Goal: Information Seeking & Learning: Understand process/instructions

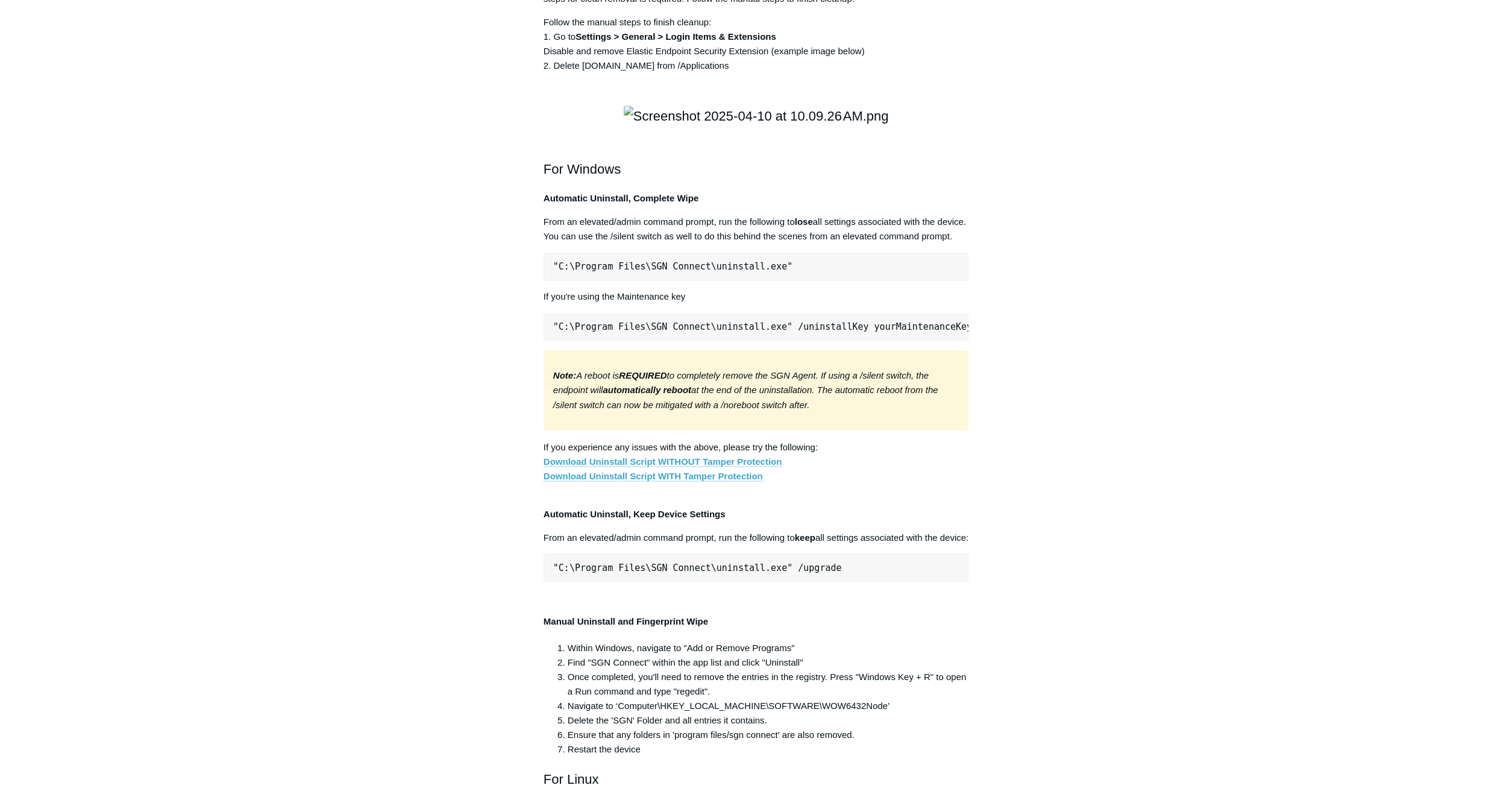
scroll to position [2132, 0]
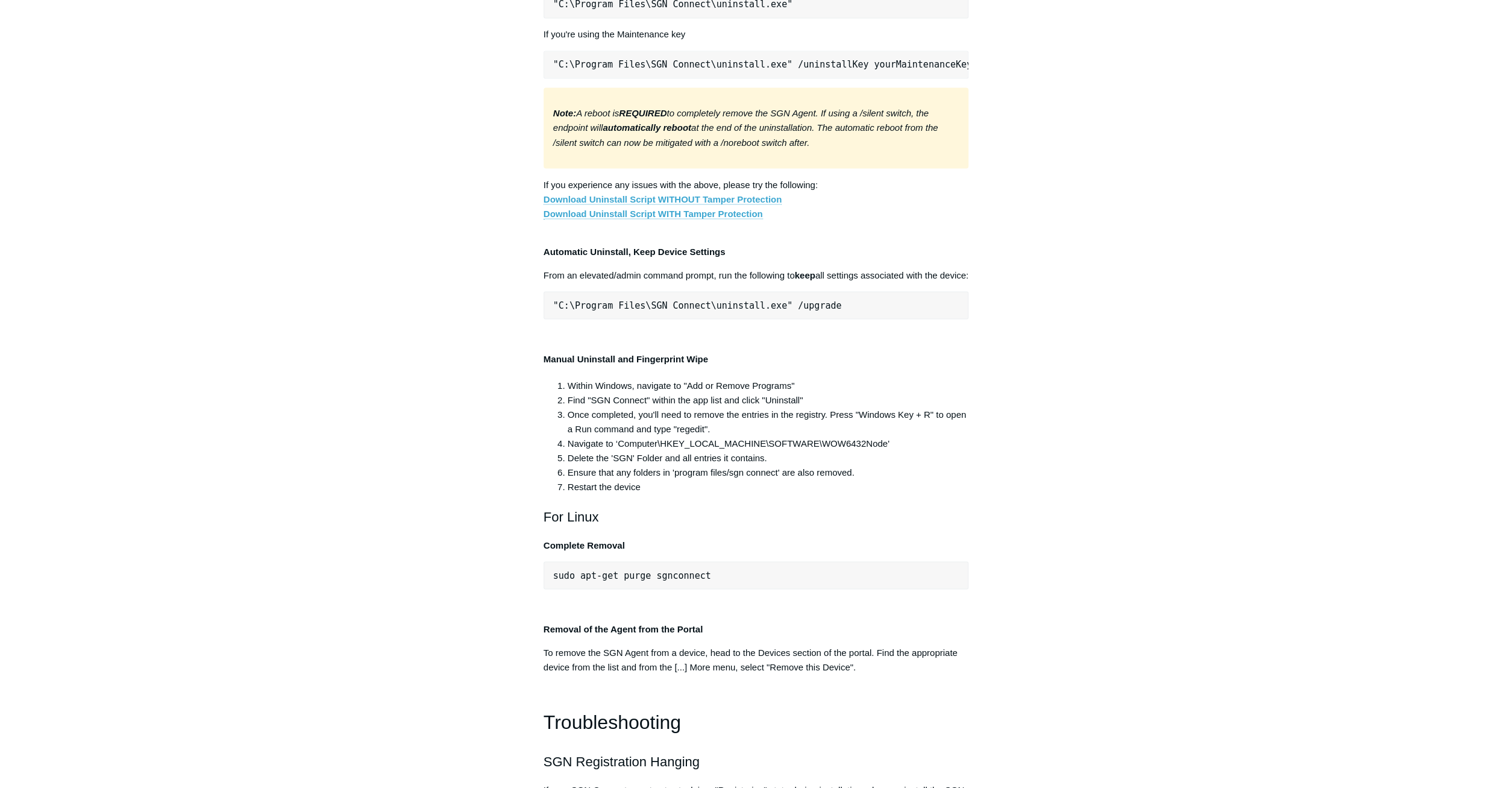
click at [838, 18] on pre ""C:\Program Files\SGN Connect\uninstall.exe"" at bounding box center [756, 4] width 425 height 28
click at [826, 18] on pre ""C:\Program Files\SGN Connect\uninstall.exe"" at bounding box center [756, 4] width 425 height 28
click at [772, 9] on span ""C:\Program Files\SGN Connect\uninstall.exe"" at bounding box center [673, 4] width 239 height 11
click at [780, 18] on pre ""C:\Program Files\SGN Connect\uninstall.exe"" at bounding box center [756, 4] width 425 height 28
click at [790, 18] on pre ""C:\Program Files\SGN Connect\uninstall.exe"" at bounding box center [756, 4] width 425 height 28
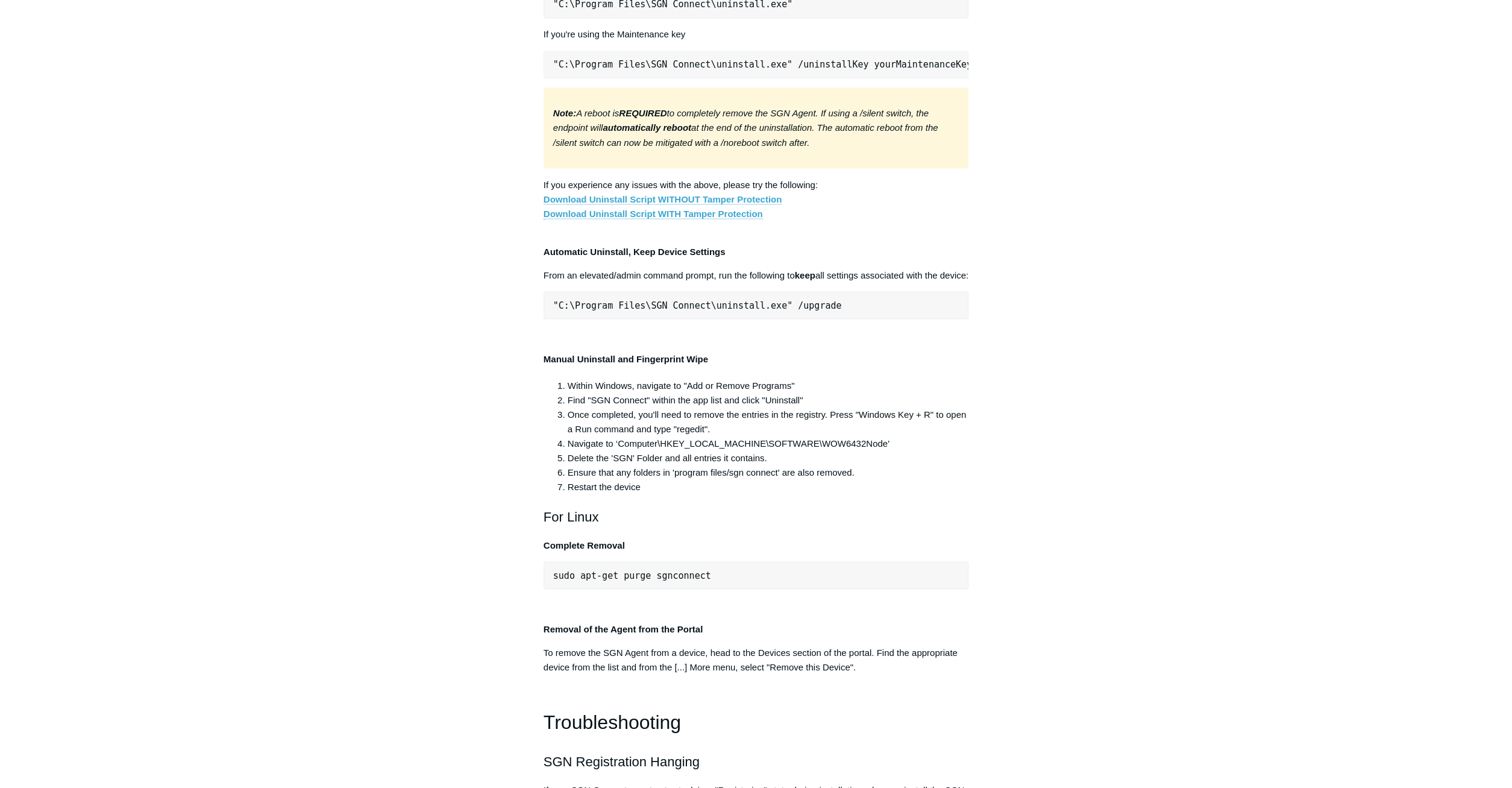
drag, startPoint x: 826, startPoint y: 461, endPoint x: 495, endPoint y: 459, distance: 331.0
click at [543, 18] on pre ""C:\Program Files\SGN Connect\uninstall.exe"" at bounding box center [756, 4] width 425 height 28
drag, startPoint x: 759, startPoint y: 458, endPoint x: 766, endPoint y: 458, distance: 7.0
click at [760, 9] on span ""C:\Program Files\SGN Connect\uninstall.exe"" at bounding box center [673, 4] width 239 height 11
drag, startPoint x: 783, startPoint y: 459, endPoint x: 532, endPoint y: 460, distance: 251.0
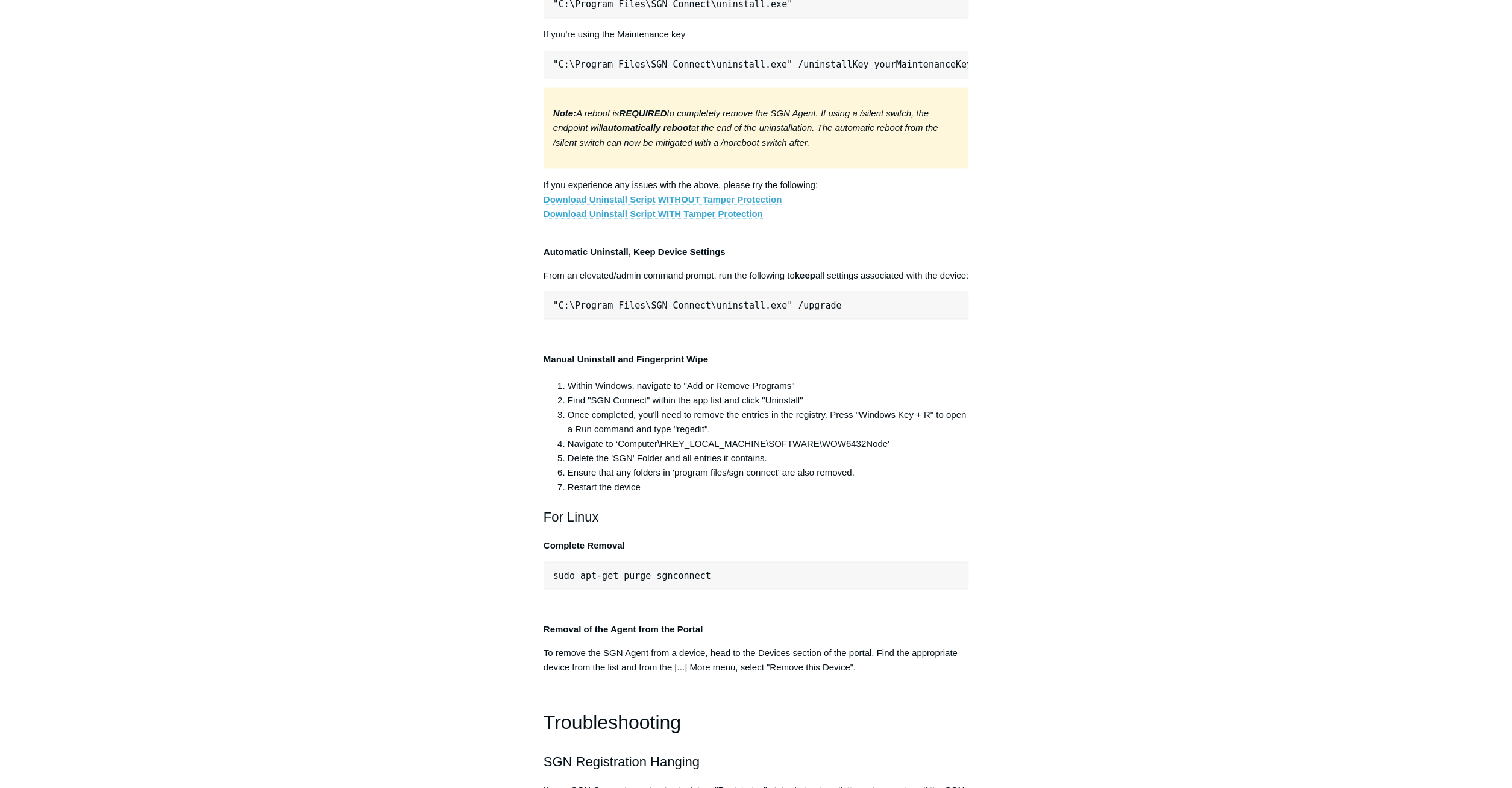
click at [543, 18] on pre ""C:\Program Files\SGN Connect\uninstall.exe"" at bounding box center [756, 4] width 425 height 28
copy span ""C:\Program Files\SGN Connect\uninstall.exe""
click at [913, 78] on pre ""C:\Program Files\SGN Connect\uninstall.exe" /uninstallKey yourMaintenanceKeyHe…" at bounding box center [756, 65] width 425 height 28
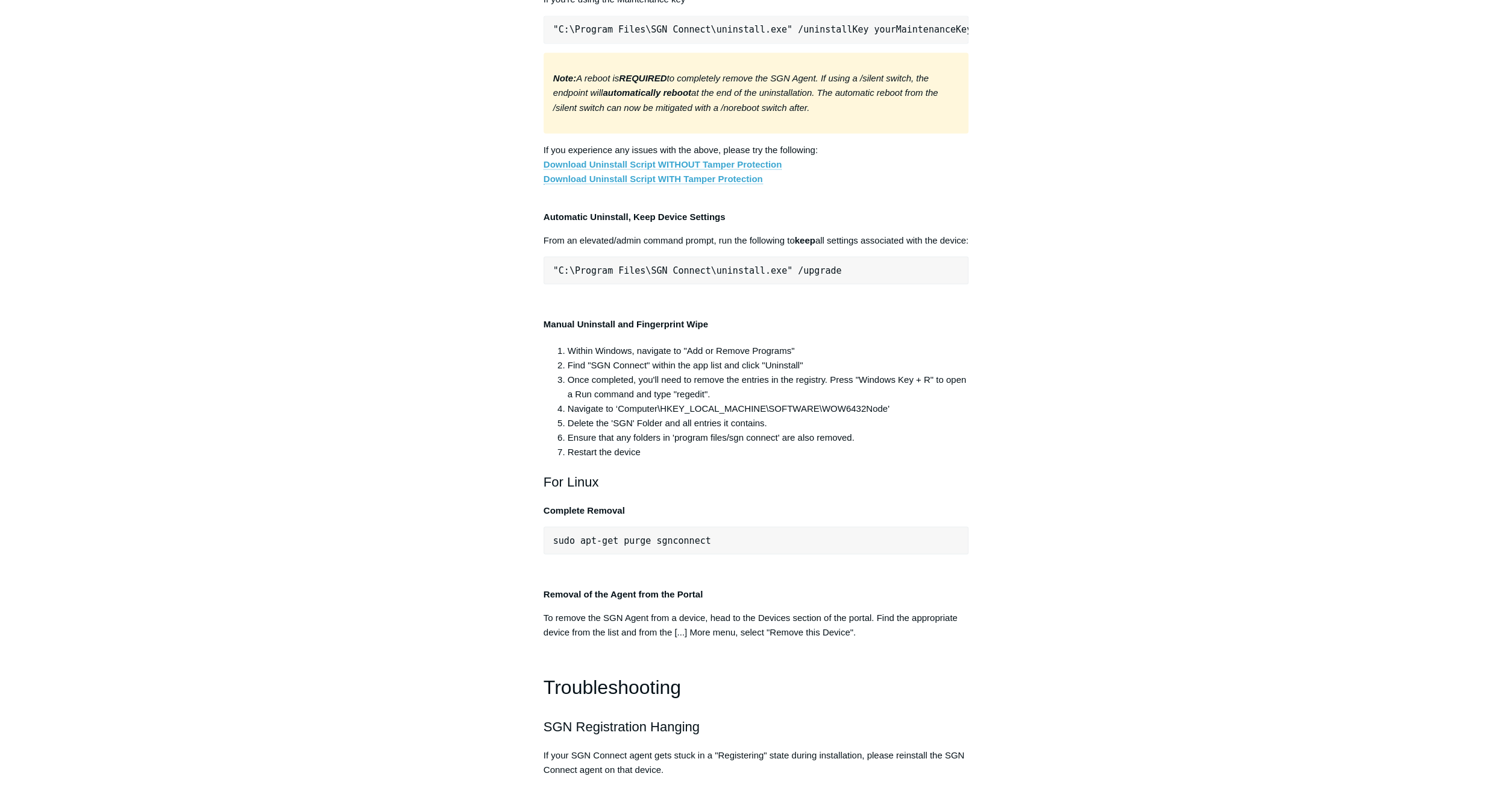
scroll to position [2195, 0]
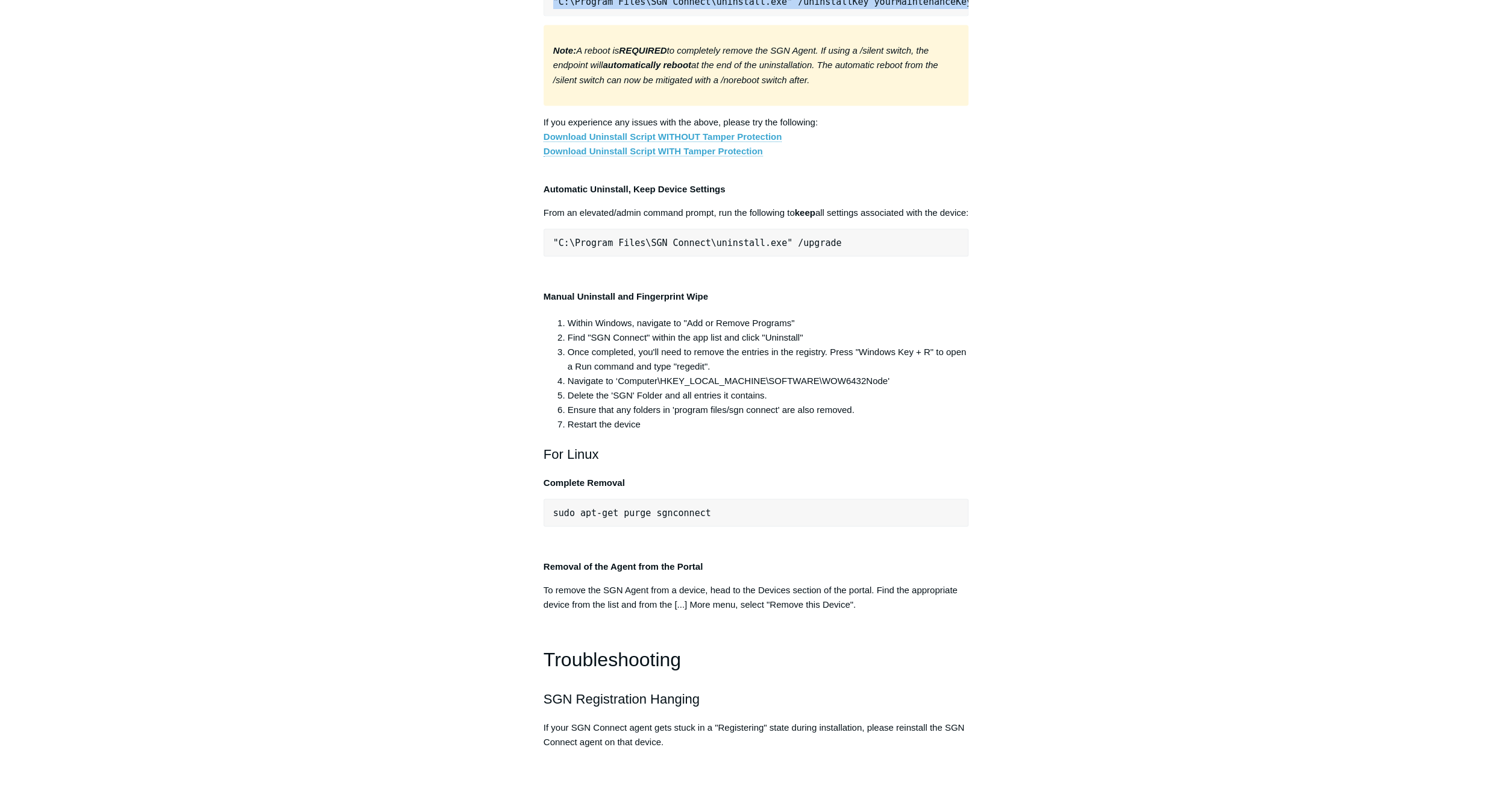
drag, startPoint x: 553, startPoint y: 454, endPoint x: 1031, endPoint y: 449, distance: 478.0
click at [969, 16] on pre ""C:\Program Files\SGN Connect\uninstall.exe" /uninstallKey yourMaintenanceKeyHe…" at bounding box center [756, 2] width 425 height 28
copy pre ""C:\Program Files\SGN Connect\uninstall.exe" /uninstallKey yourMaintenanceKeyHe…"
click at [704, 16] on pre ""C:\Program Files\SGN Connect\uninstall.exe" /uninstallKey yourMaintenanceKeyHe…" at bounding box center [756, 2] width 425 height 28
click at [625, 16] on pre ""C:\Program Files\SGN Connect\uninstall.exe" /uninstallKey yourMaintenanceKeyHe…" at bounding box center [756, 2] width 425 height 28
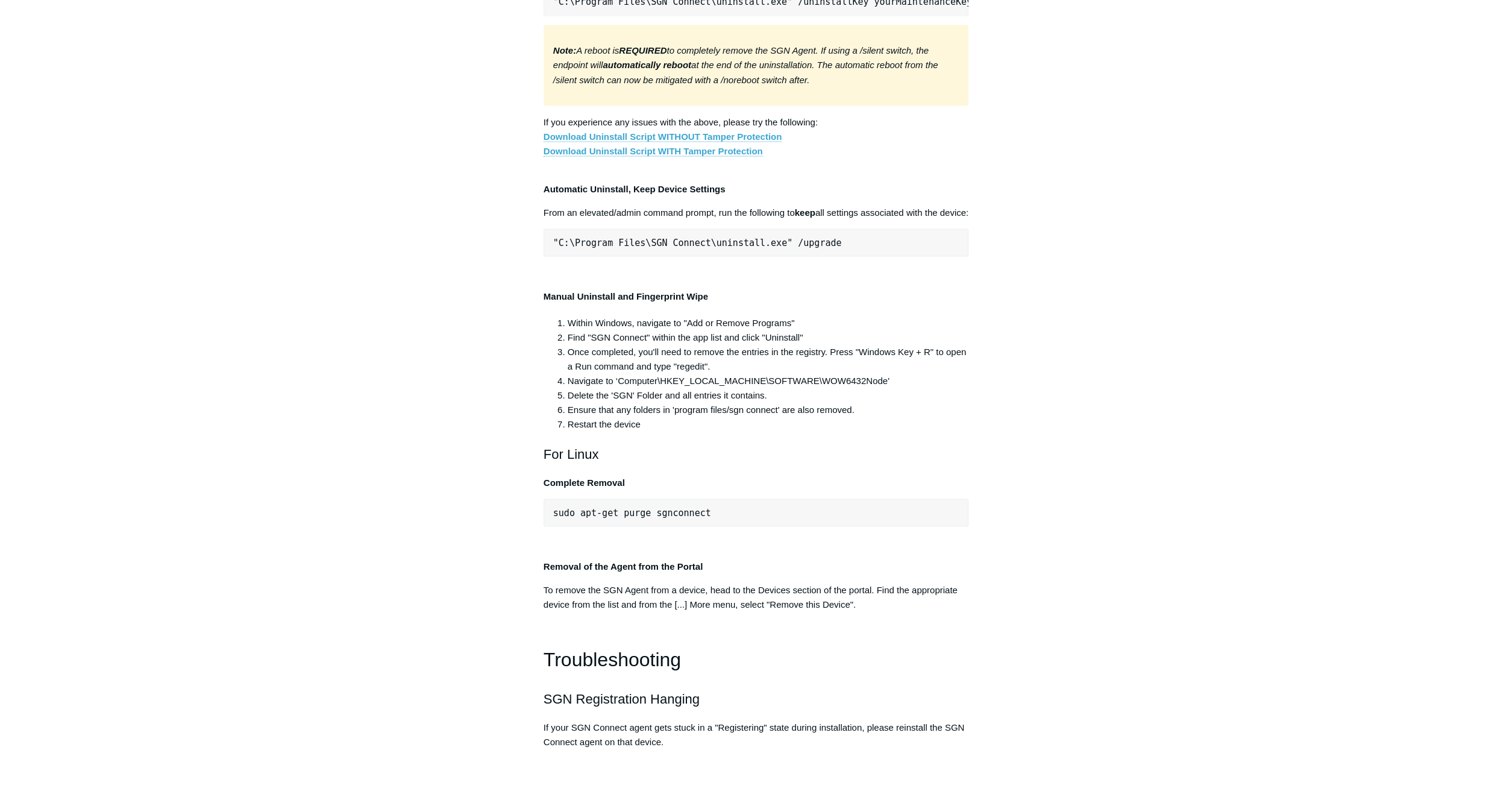
click at [607, 16] on pre ""C:\Program Files\SGN Connect\uninstall.exe" /uninstallKey yourMaintenanceKeyHe…" at bounding box center [756, 2] width 425 height 28
click at [597, 16] on pre ""C:\Program Files\SGN Connect\uninstall.exe" /uninstallKey yourMaintenanceKeyHe…" at bounding box center [756, 2] width 425 height 28
click at [781, 87] on p "Note: A reboot is REQUIRED to completely remove the SGN Agent. If using a /sile…" at bounding box center [756, 65] width 406 height 43
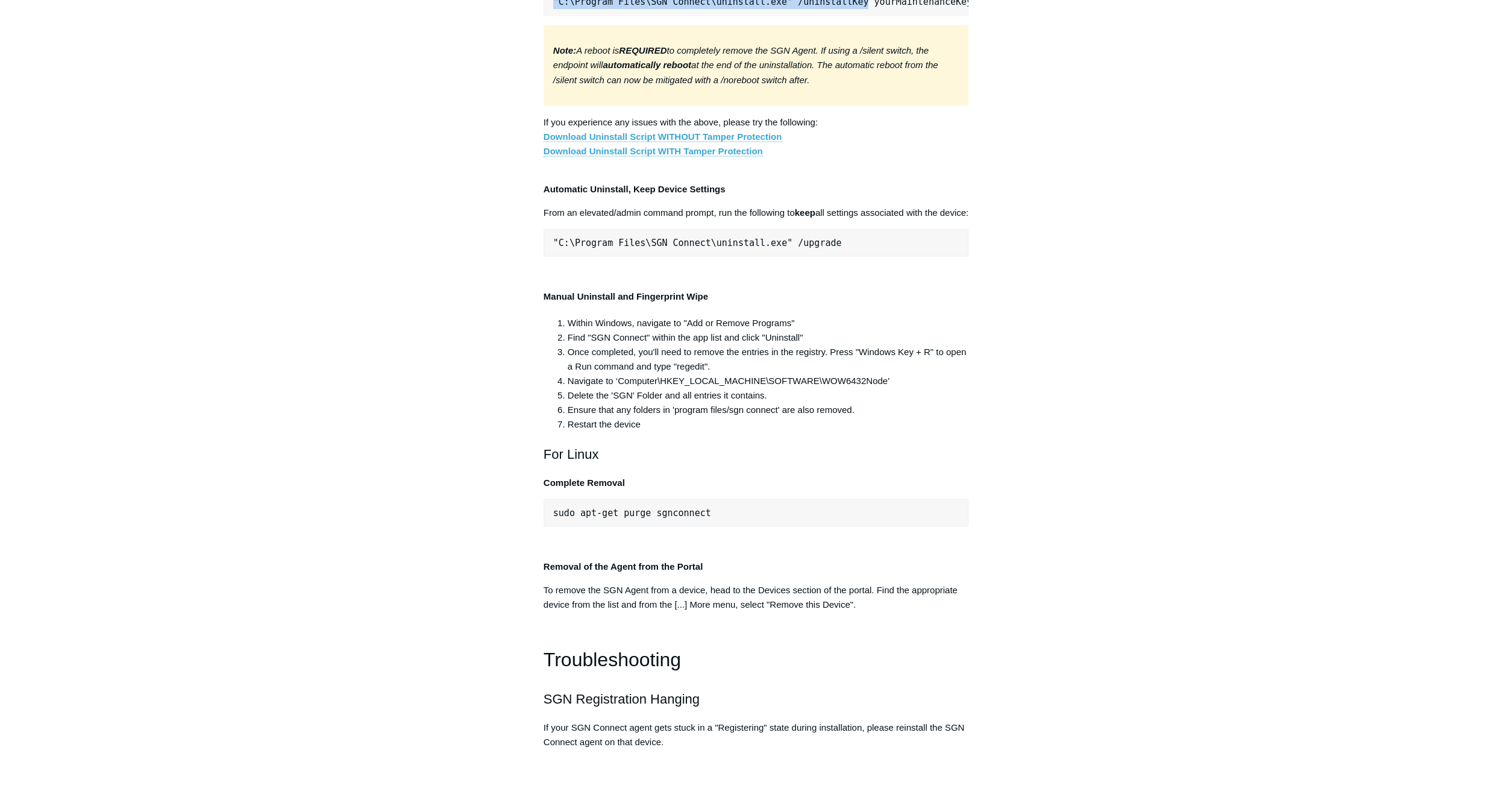
drag, startPoint x: 553, startPoint y: 454, endPoint x: 840, endPoint y: 458, distance: 287.0
click at [840, 16] on pre ""C:\Program Files\SGN Connect\uninstall.exe" /uninstallKey yourMaintenanceKeyHe…" at bounding box center [756, 2] width 425 height 28
copy pre ""C:\Program Files\SGN Connect\uninstall.exe" /uninstallKey"
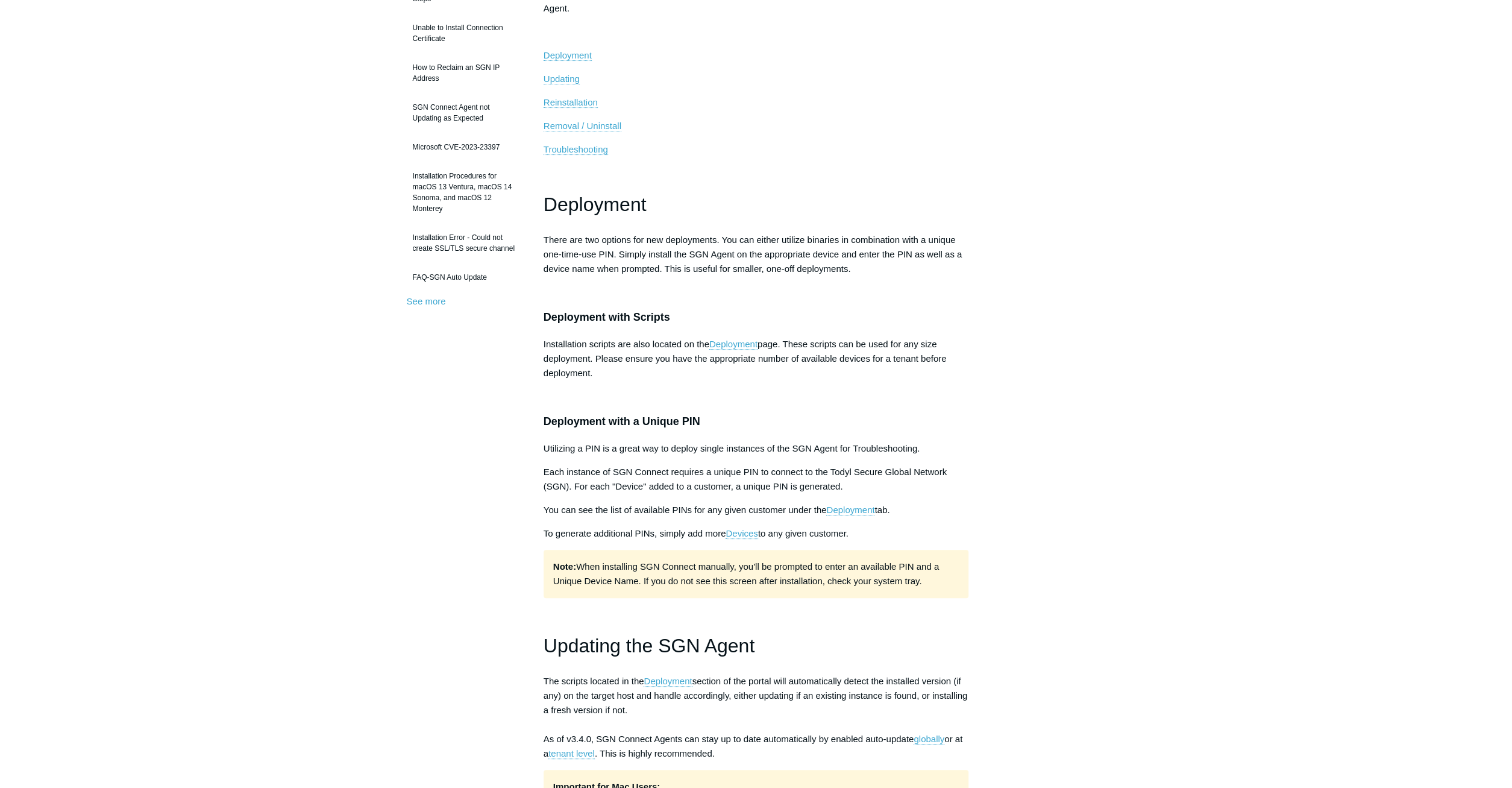
scroll to position [0, 0]
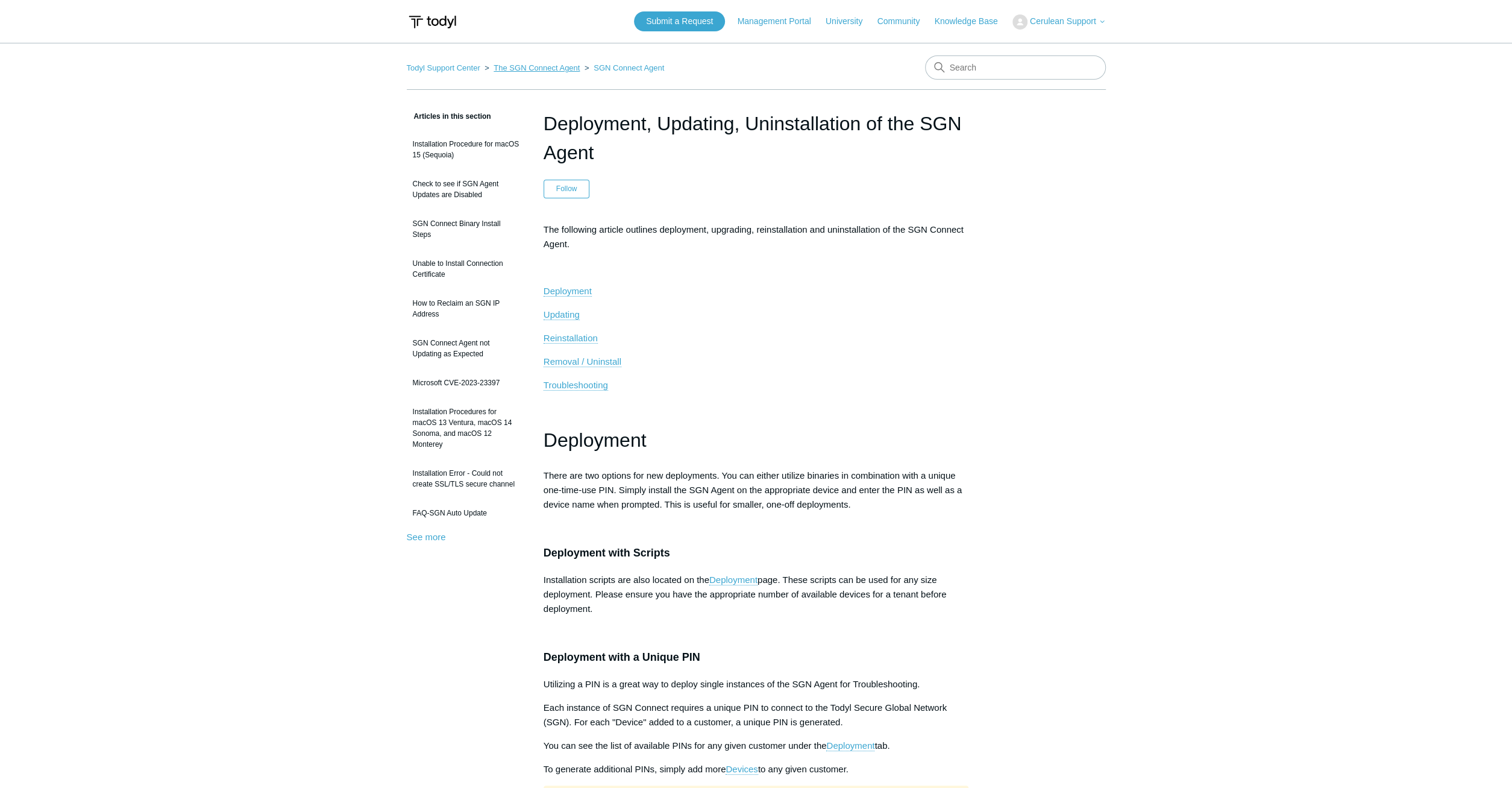
click at [540, 66] on link "The SGN Connect Agent" at bounding box center [537, 68] width 86 height 9
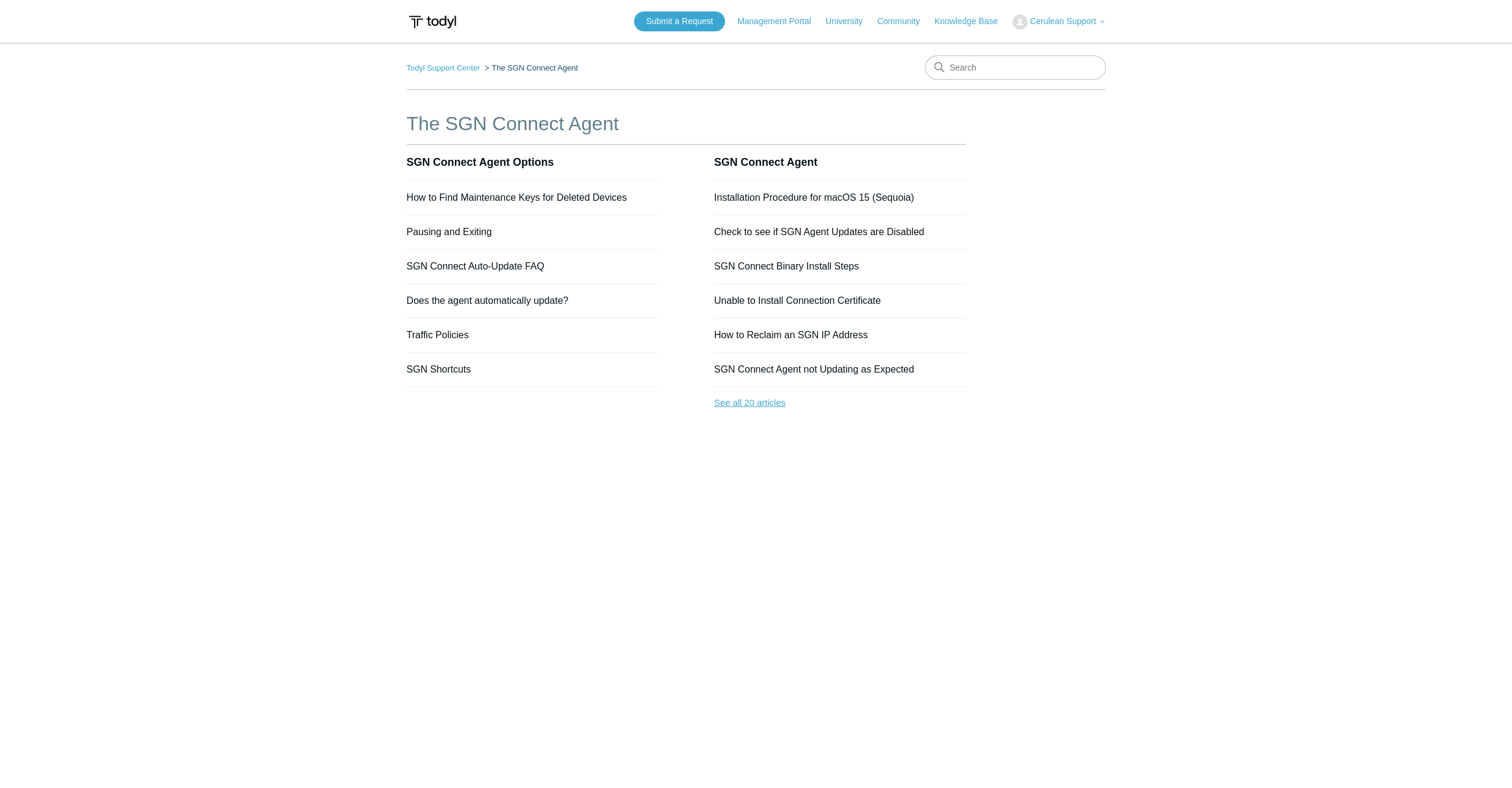
click at [743, 396] on link "See all 20 articles" at bounding box center [840, 402] width 252 height 32
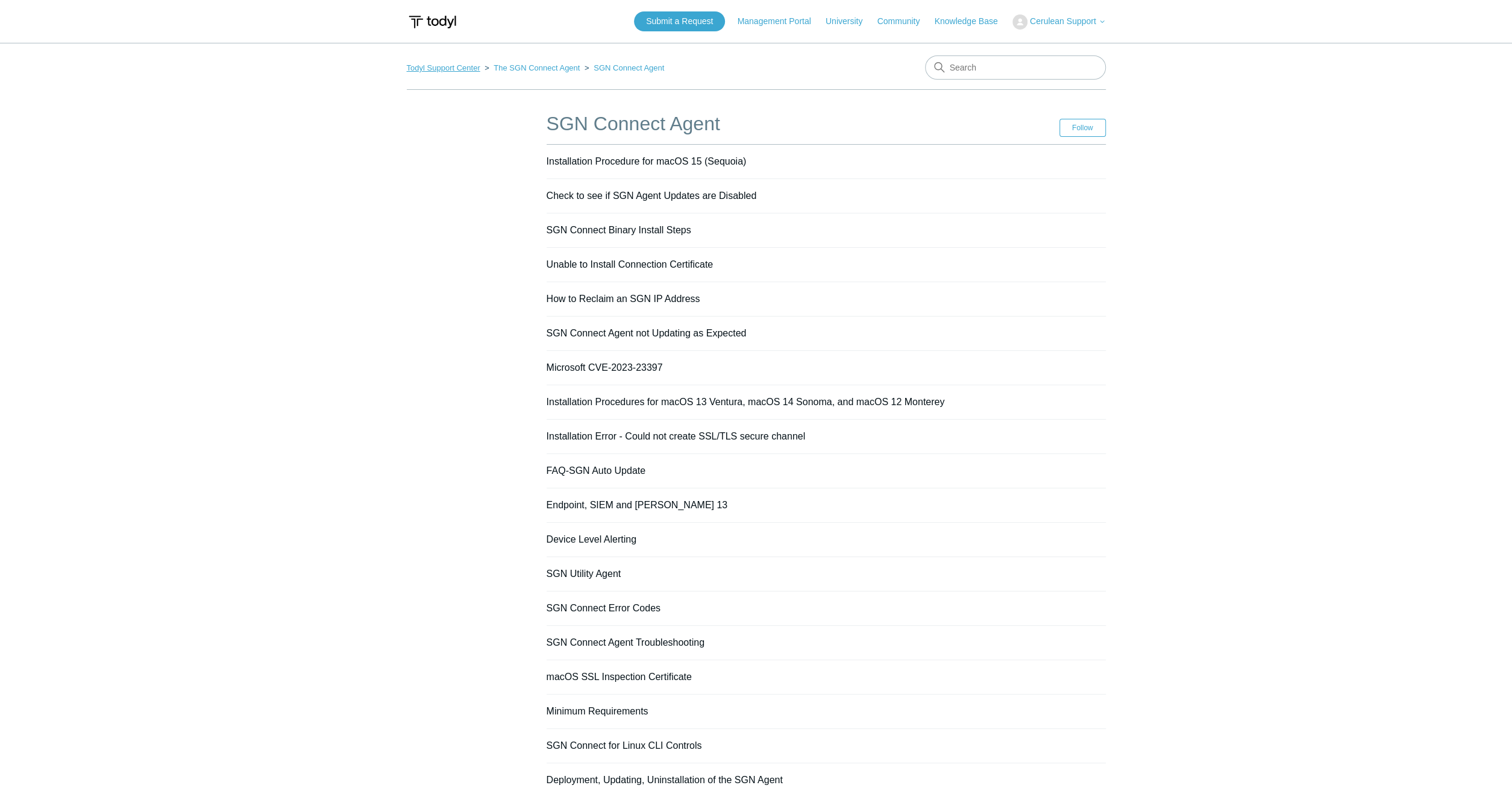
click at [466, 67] on link "Todyl Support Center" at bounding box center [443, 68] width 73 height 9
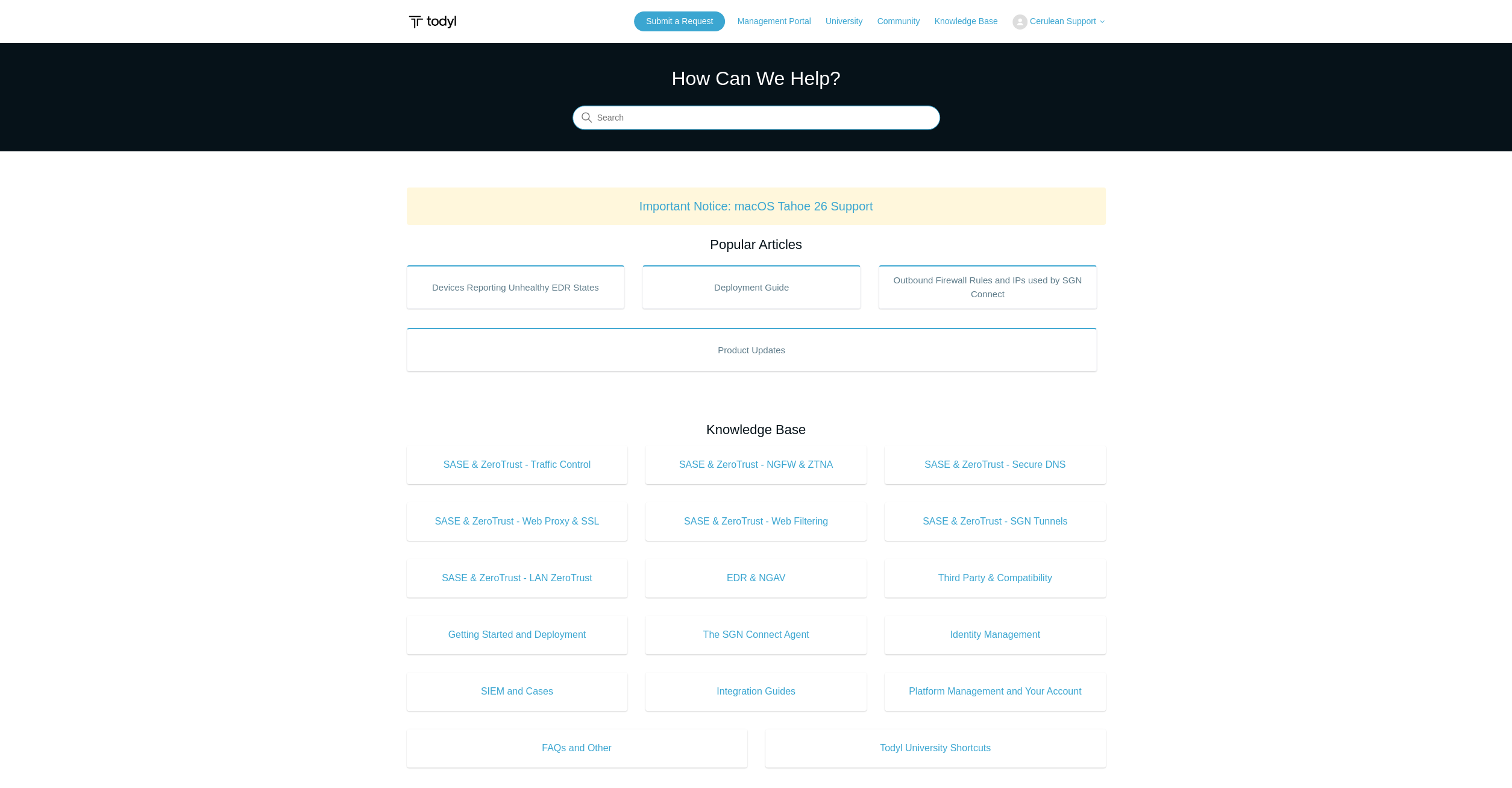
click at [731, 115] on input "Search" at bounding box center [756, 118] width 368 height 24
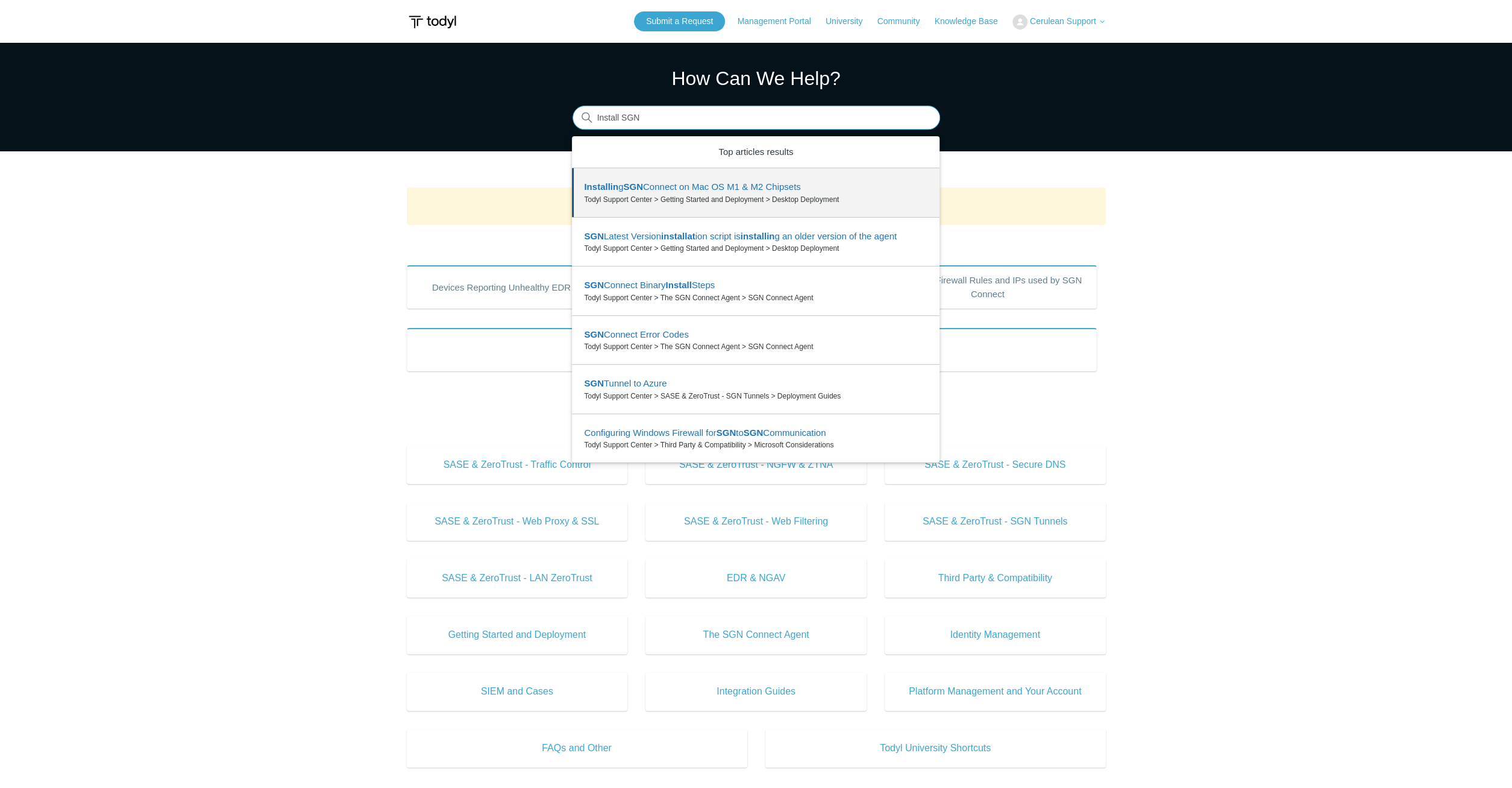
type input "Install SGN"
